Goal: Task Accomplishment & Management: Manage account settings

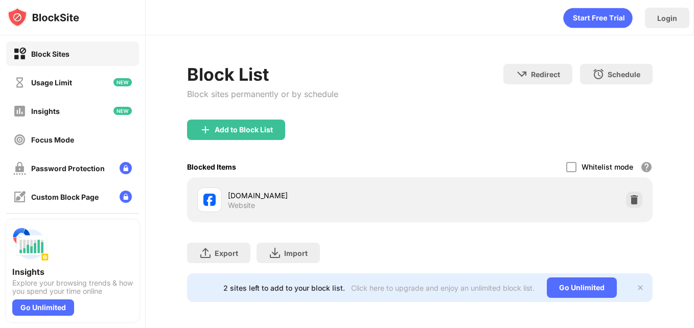
click at [506, 199] on div "[DOMAIN_NAME] Website" at bounding box center [419, 199] width 453 height 33
click at [252, 123] on div "Add to Block List" at bounding box center [236, 130] width 98 height 20
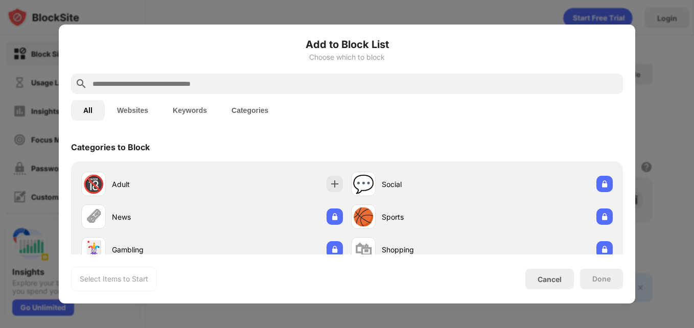
click at [226, 71] on div "Add to Block List Choose which to block" at bounding box center [347, 55] width 552 height 37
click at [225, 77] on div at bounding box center [347, 84] width 552 height 20
click at [225, 87] on input "text" at bounding box center [354, 84] width 527 height 12
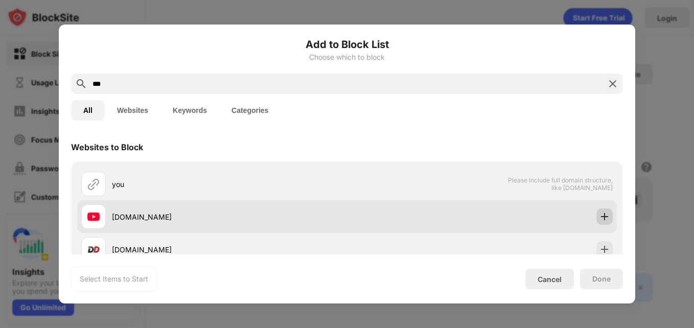
type input "***"
click at [600, 214] on img at bounding box center [604, 217] width 10 height 10
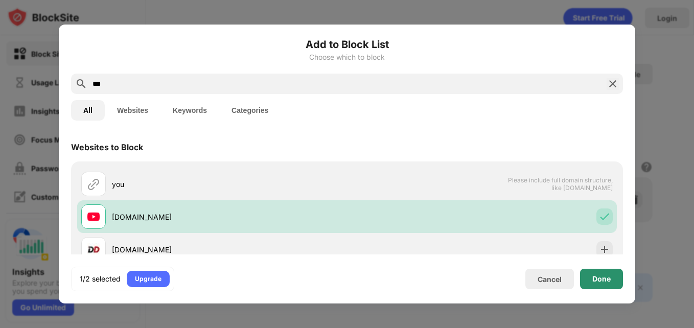
click at [594, 275] on div "Done" at bounding box center [601, 279] width 18 height 8
